Goal: Transaction & Acquisition: Book appointment/travel/reservation

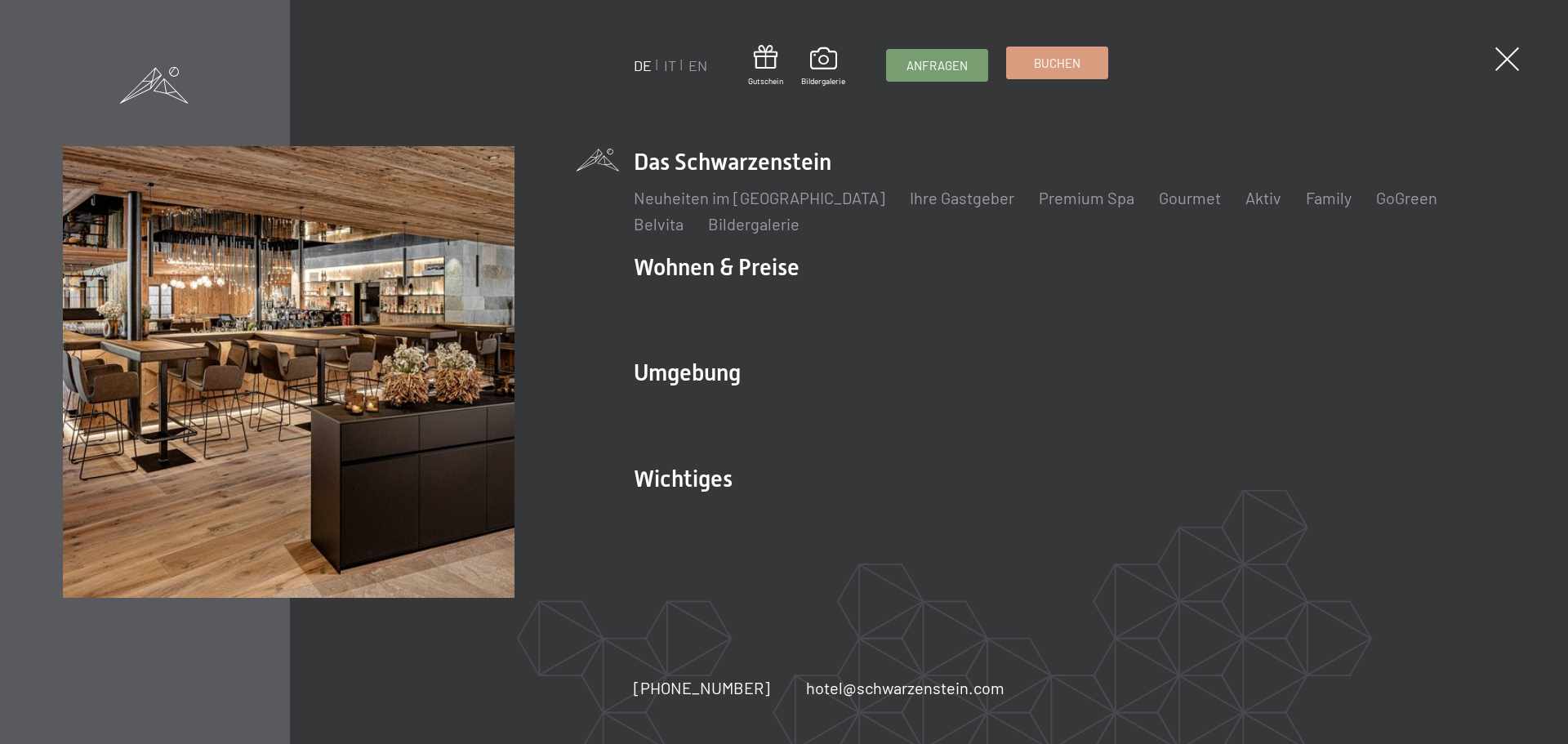
click at [1063, 67] on span "Buchen" at bounding box center [1056, 64] width 46 height 17
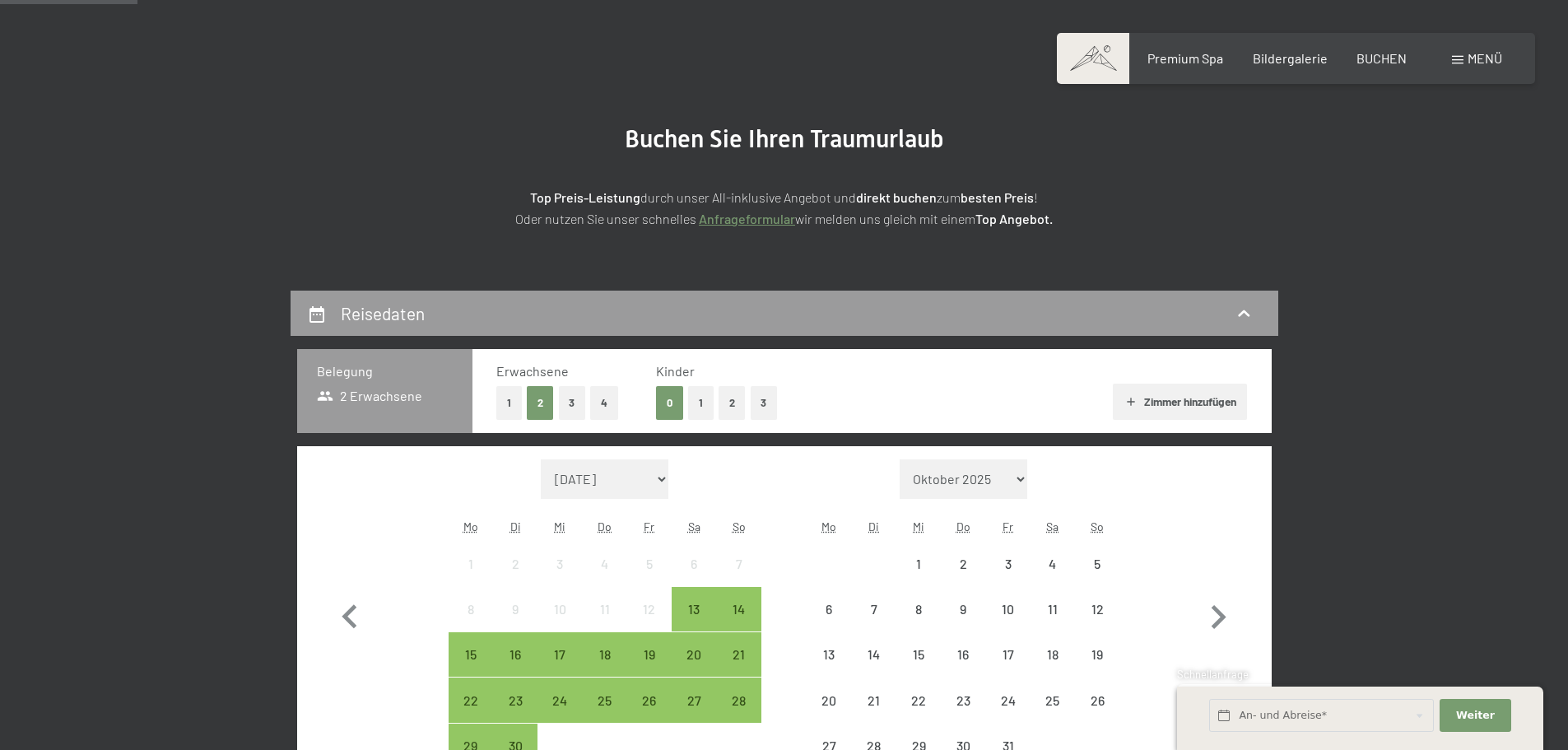
scroll to position [246, 0]
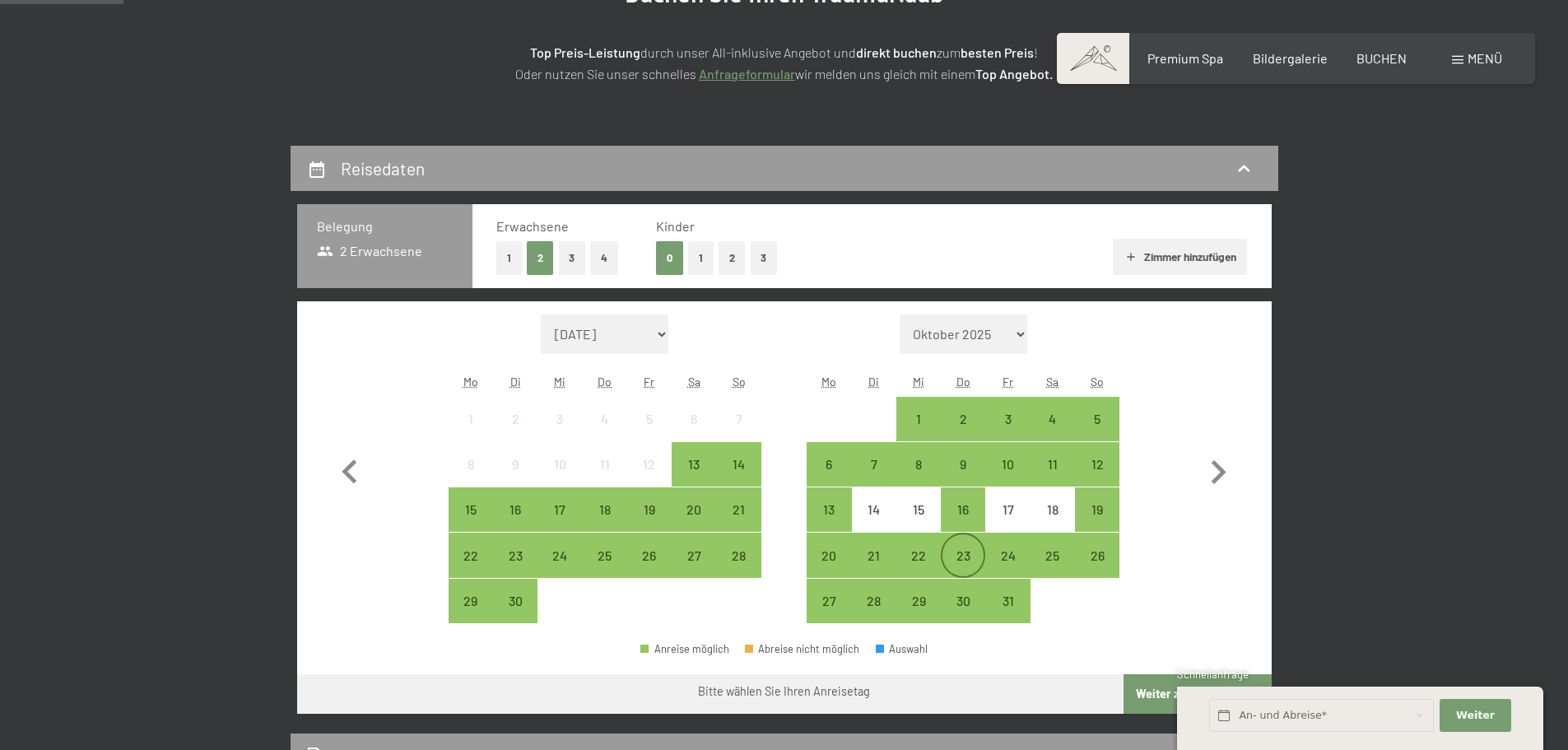
click at [960, 553] on div "23" at bounding box center [962, 569] width 41 height 41
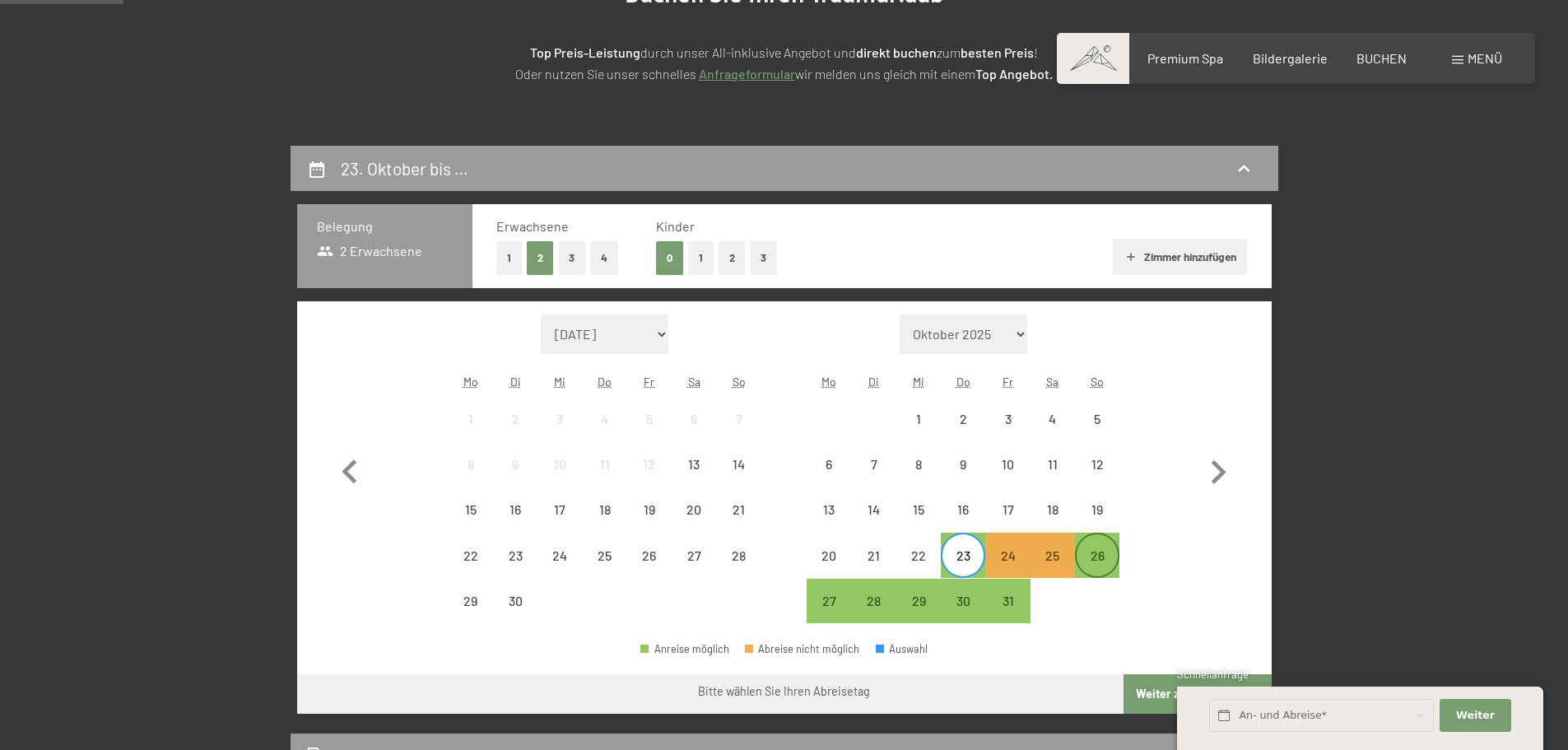
click at [1092, 549] on div "26" at bounding box center [1097, 569] width 41 height 41
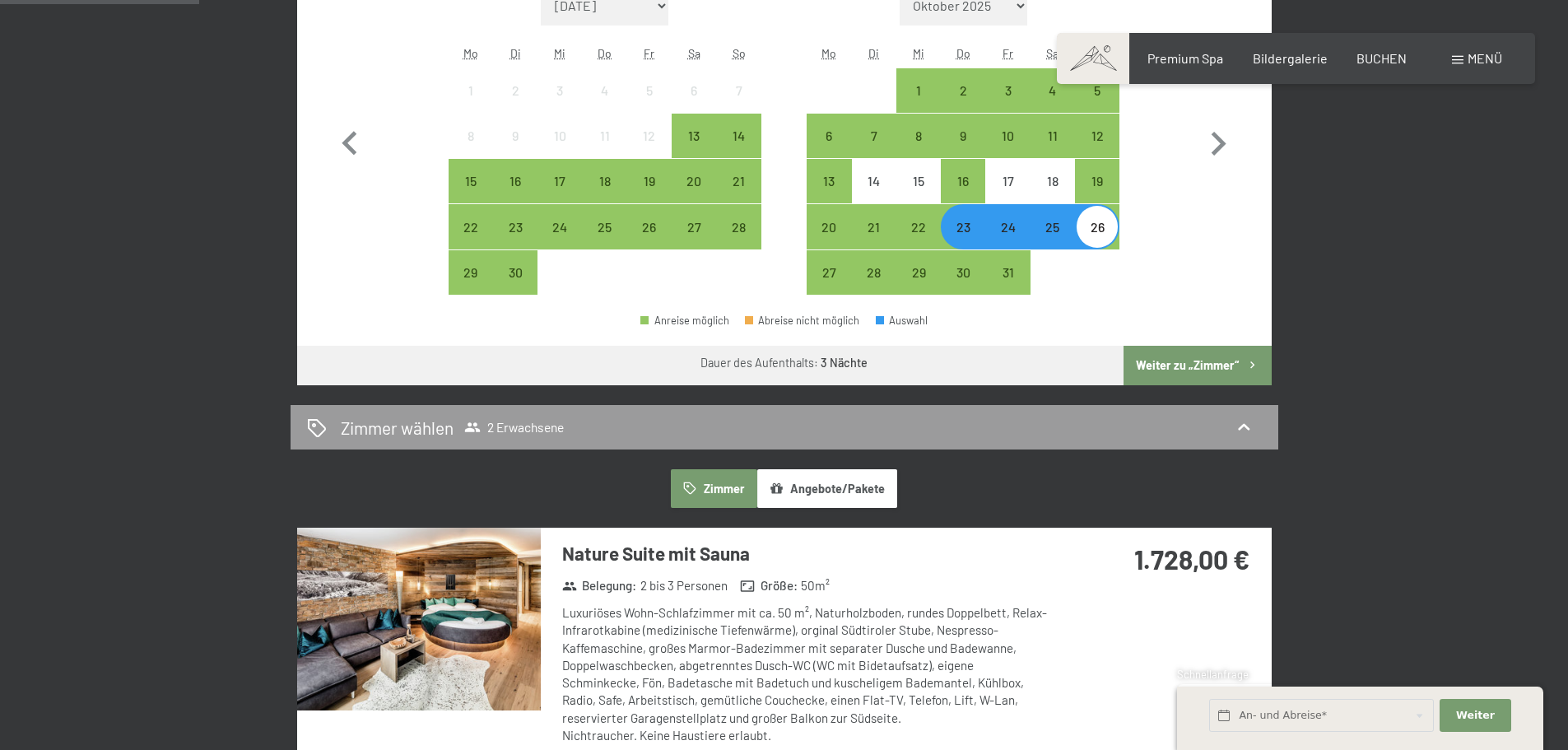
scroll to position [576, 0]
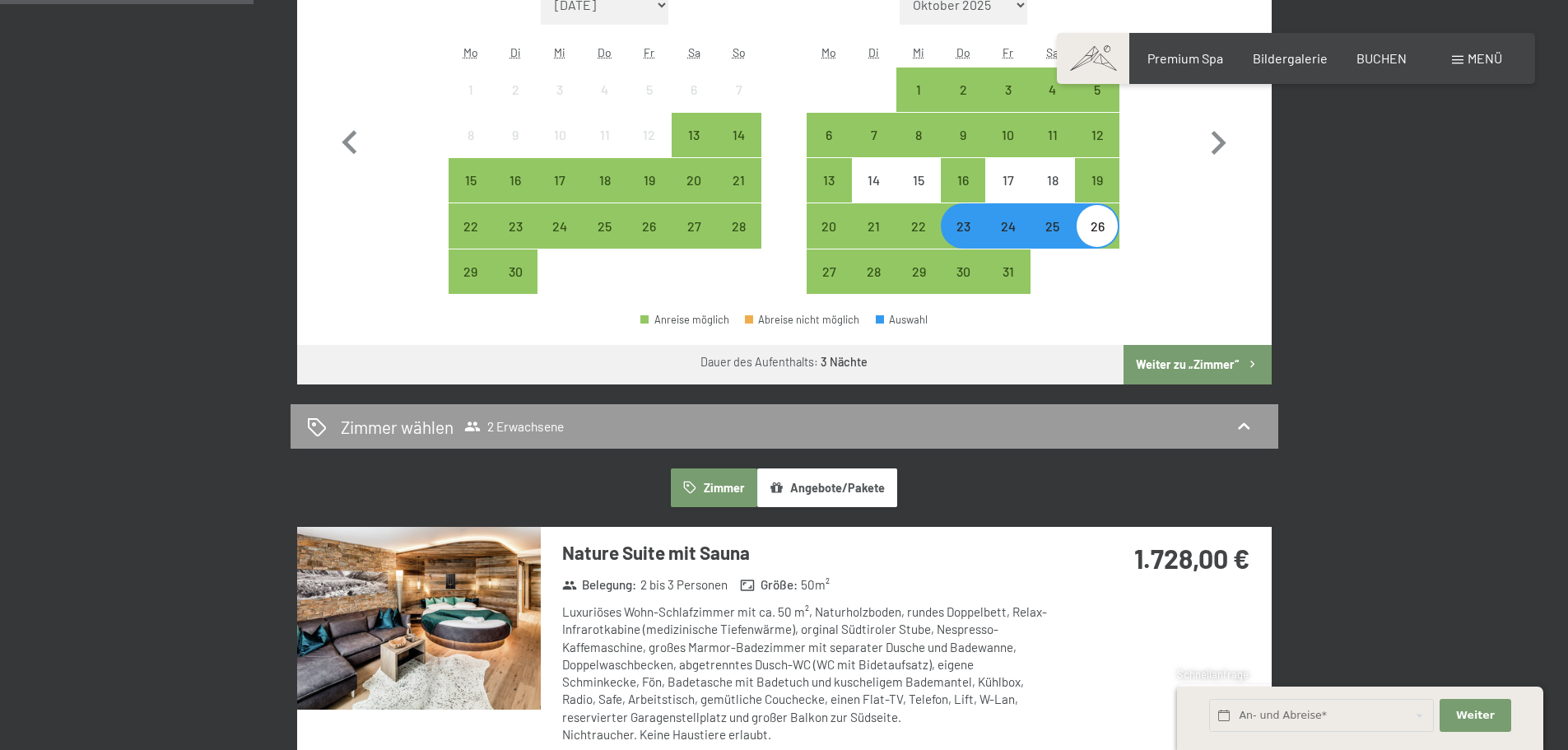
click at [1195, 360] on button "Weiter zu „Zimmer“" at bounding box center [1196, 364] width 147 height 40
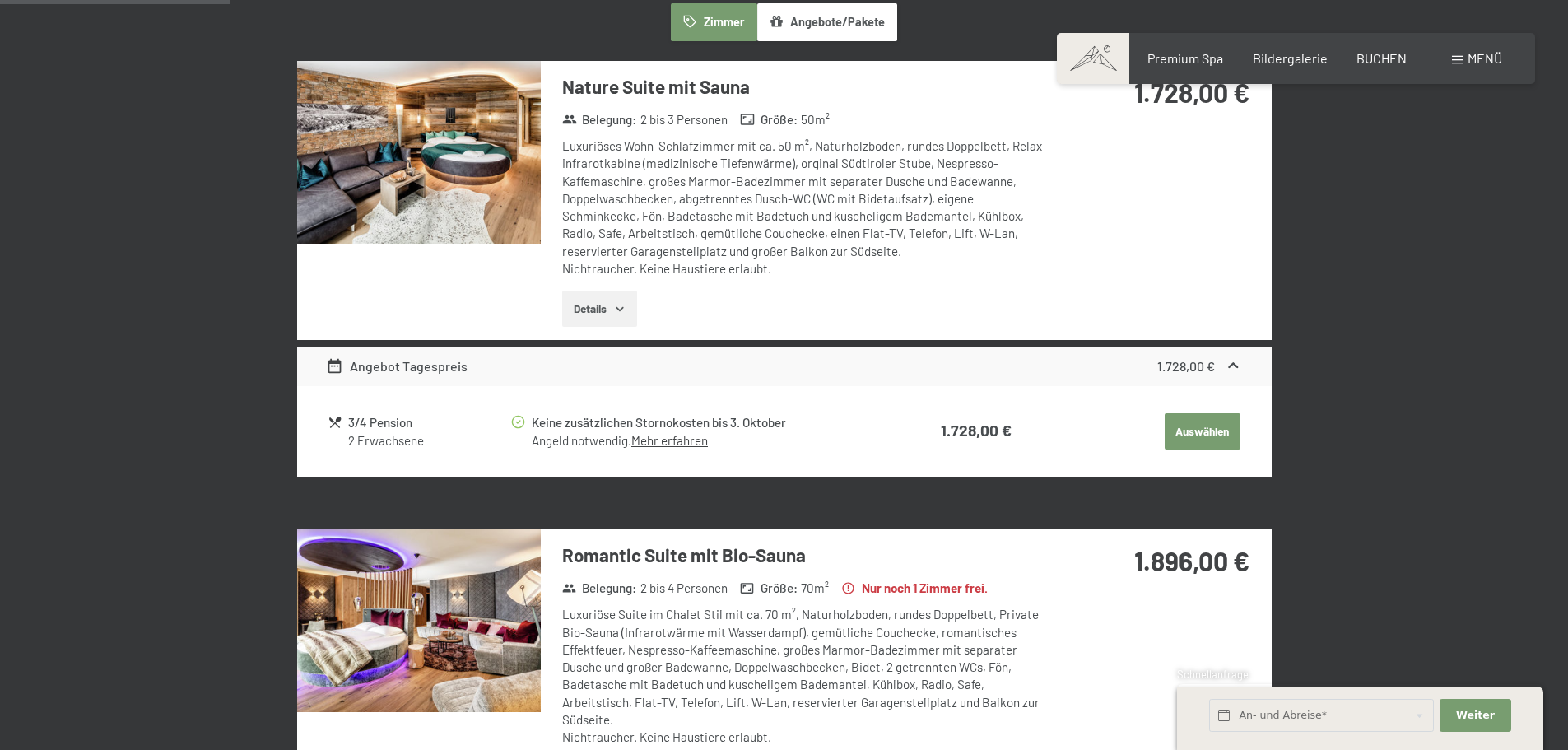
scroll to position [393, 0]
